Goal: Information Seeking & Learning: Learn about a topic

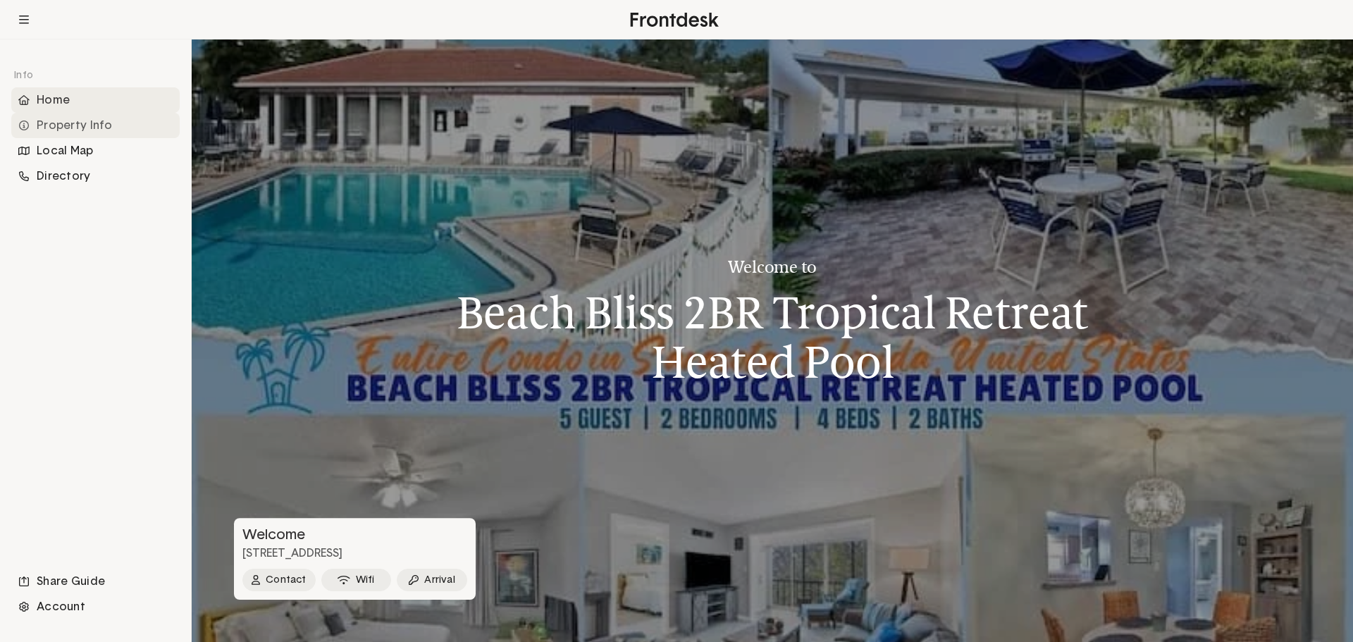
click at [74, 122] on div "Property Info" at bounding box center [95, 125] width 168 height 25
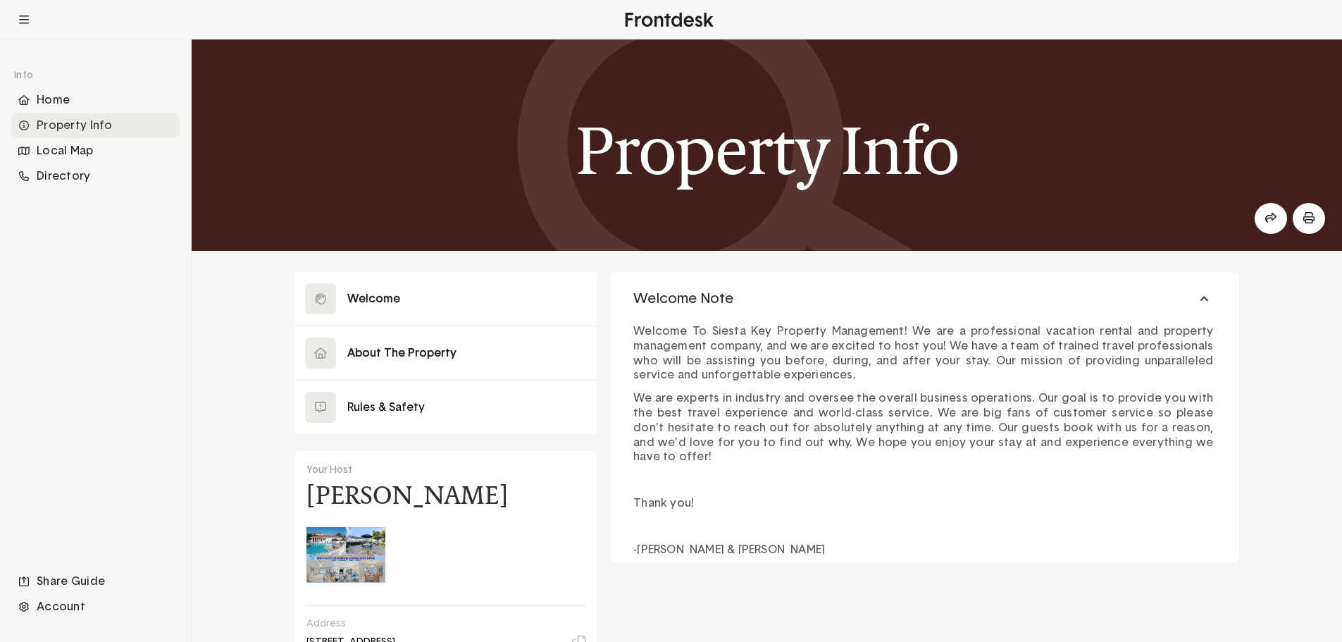
click at [406, 350] on button at bounding box center [446, 353] width 302 height 54
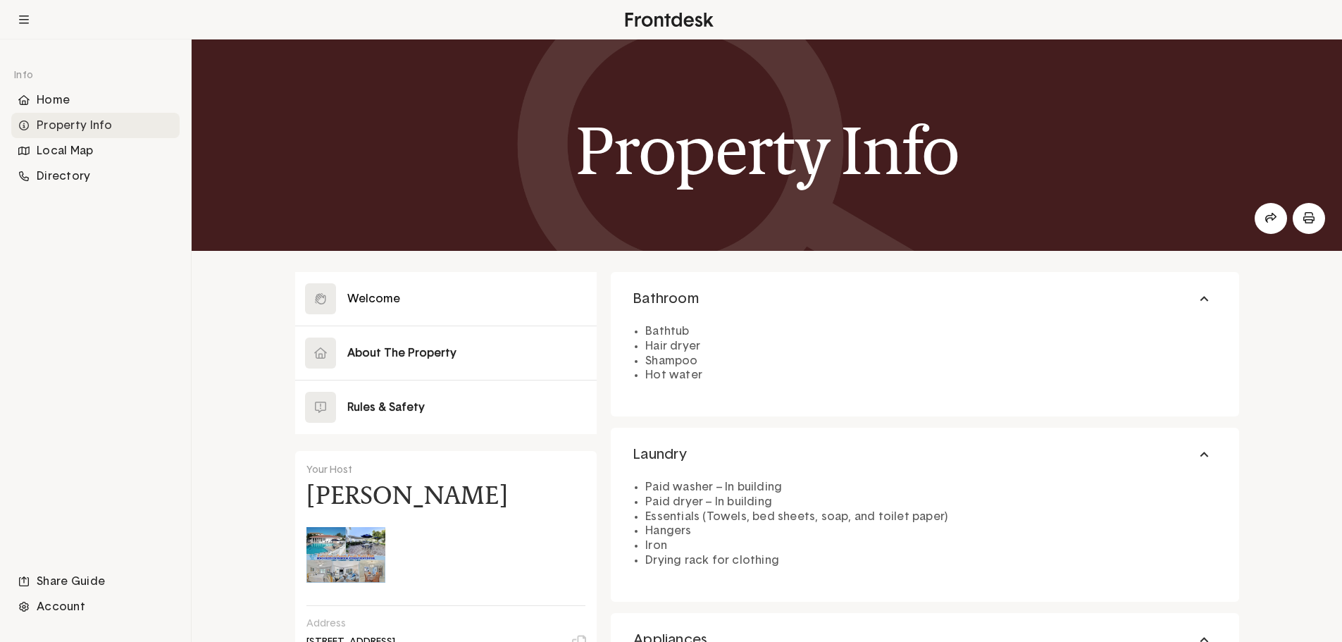
click at [381, 404] on button at bounding box center [446, 407] width 302 height 54
